Goal: Task Accomplishment & Management: Use online tool/utility

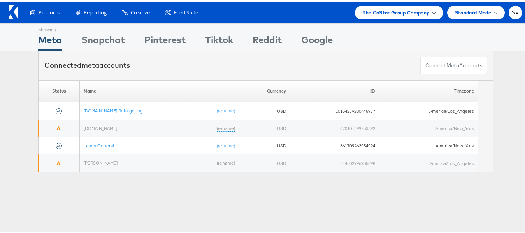
click at [391, 18] on div "The CoStar Group Company" at bounding box center [399, 11] width 88 height 14
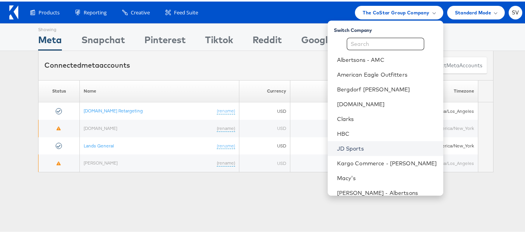
scroll to position [52, 0]
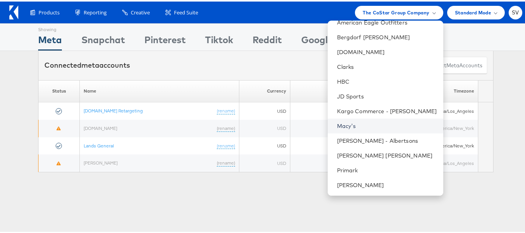
click at [340, 125] on link "Macy's" at bounding box center [387, 125] width 100 height 8
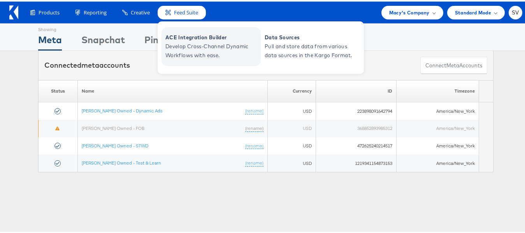
click at [190, 39] on span "ACE Integration Builder" at bounding box center [212, 36] width 93 height 9
